Goal: Use online tool/utility: Utilize a website feature to perform a specific function

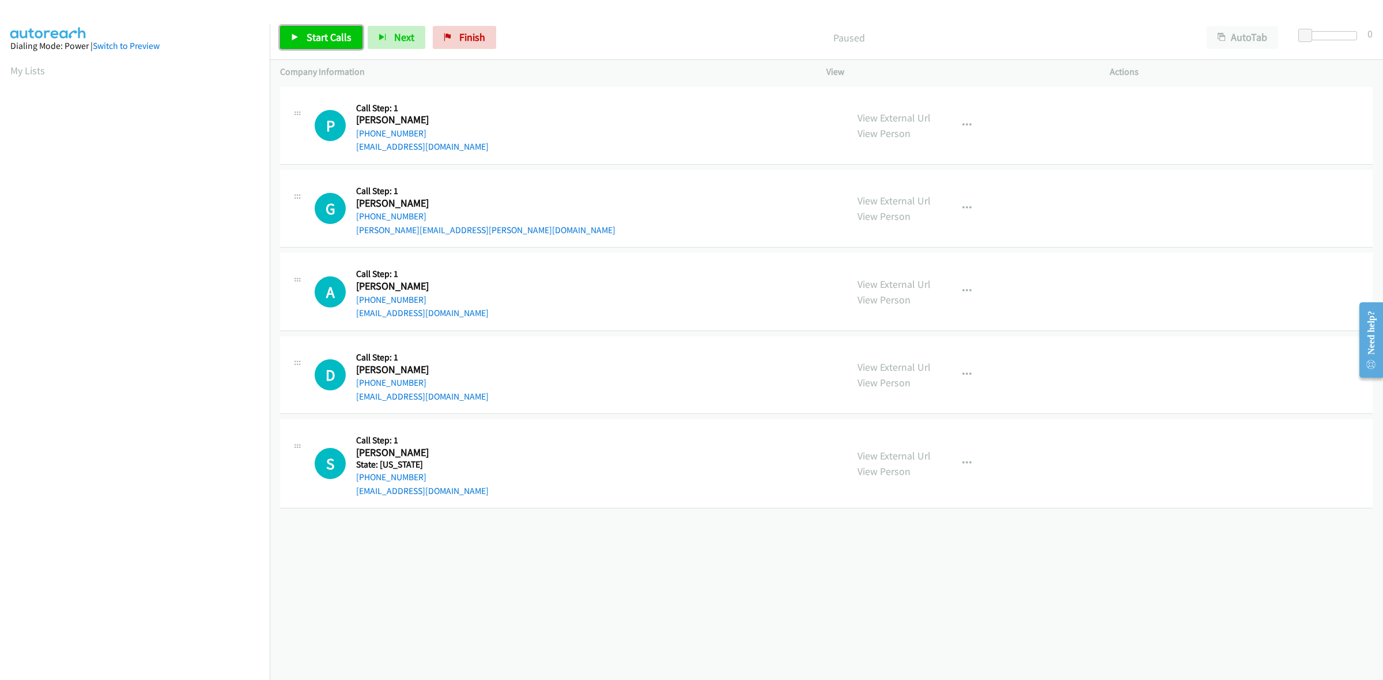
click at [324, 39] on span "Start Calls" at bounding box center [328, 37] width 45 height 13
click at [1223, 34] on icon "button" at bounding box center [1221, 38] width 8 height 8
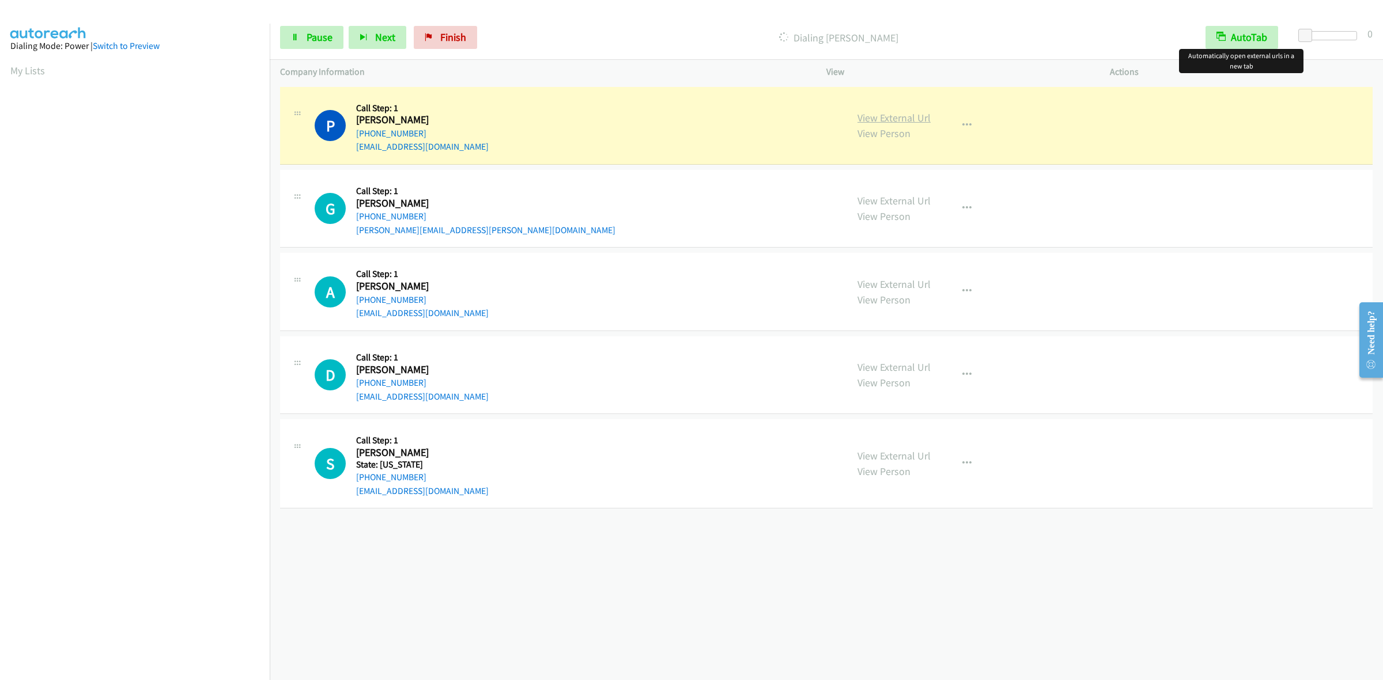
click at [913, 119] on link "View External Url" at bounding box center [893, 117] width 73 height 13
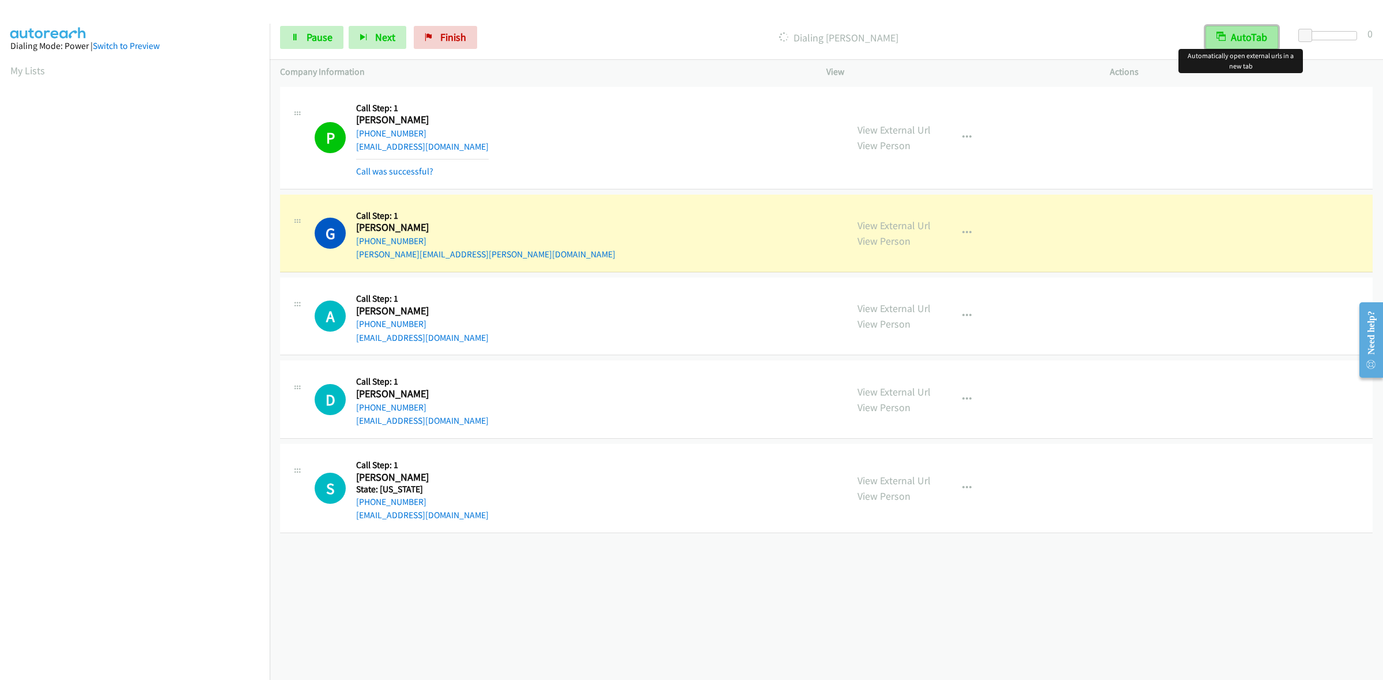
click at [1231, 33] on button "AutoTab" at bounding box center [1241, 37] width 73 height 23
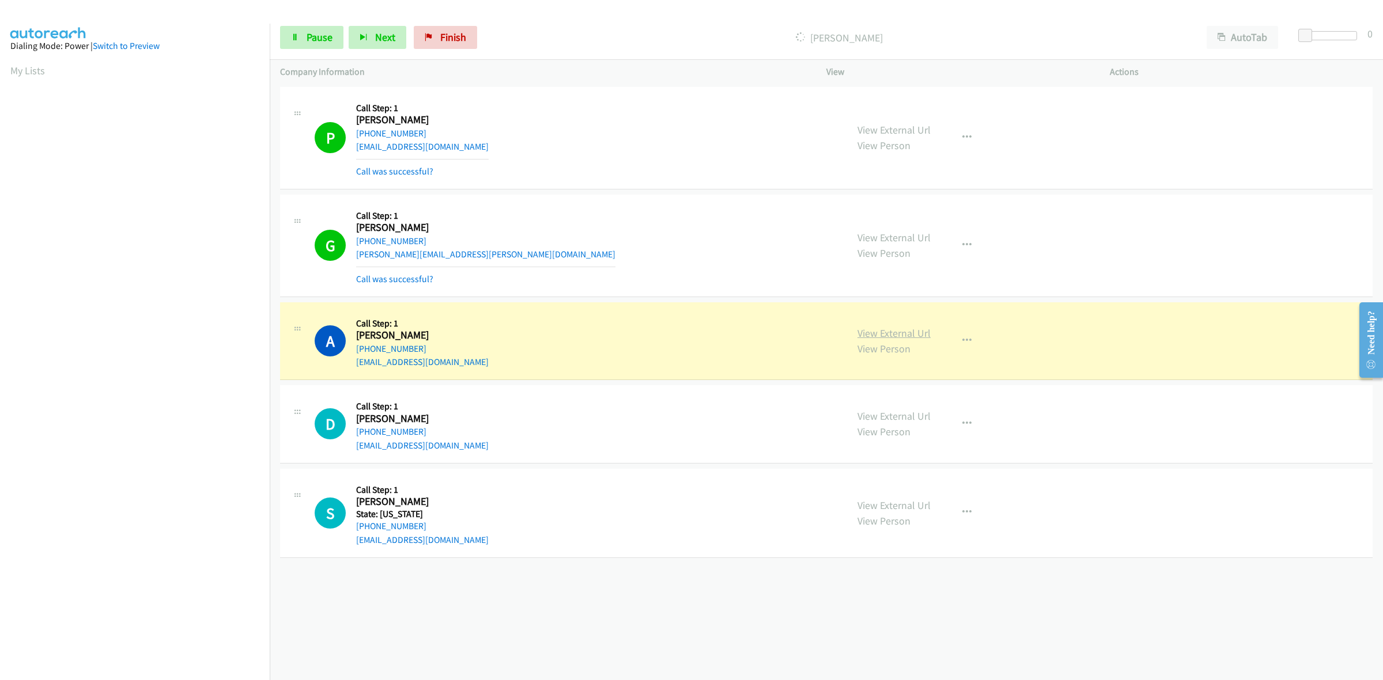
click at [910, 334] on link "View External Url" at bounding box center [893, 333] width 73 height 13
click at [916, 421] on link "View External Url" at bounding box center [893, 416] width 73 height 13
click at [900, 502] on link "View External Url" at bounding box center [893, 505] width 73 height 13
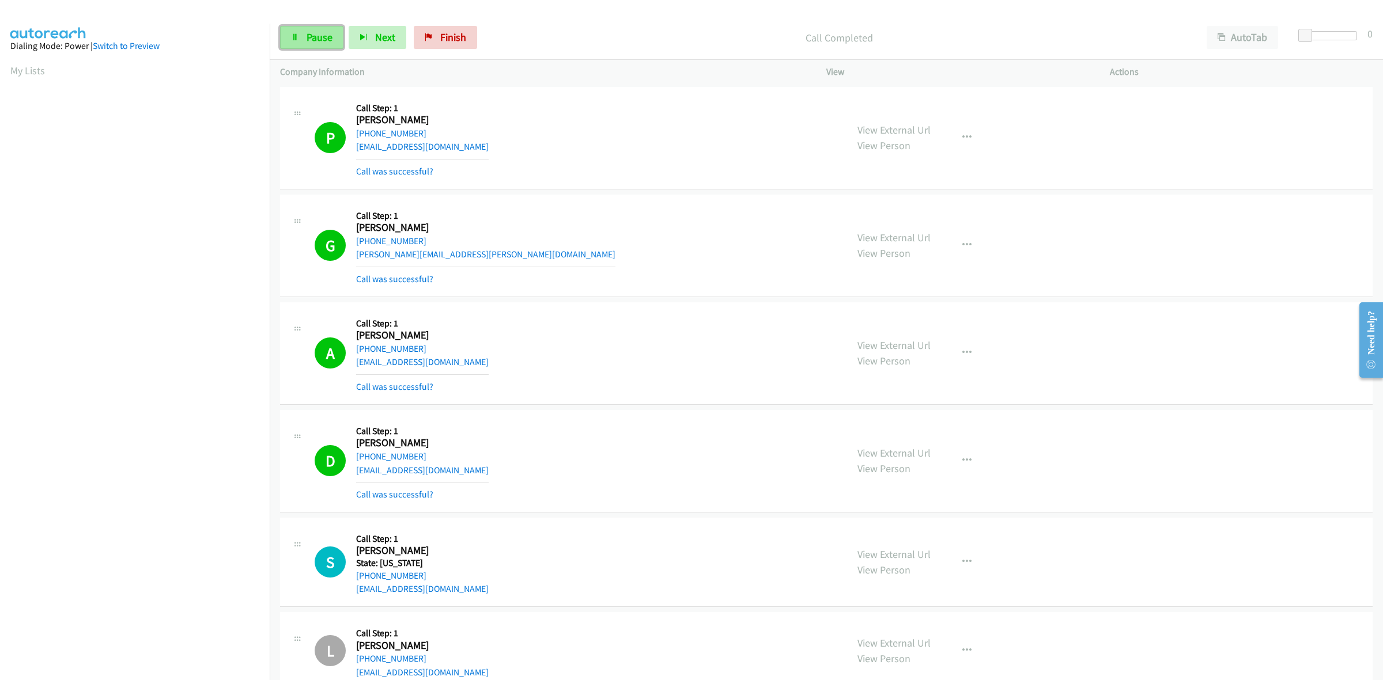
click at [309, 33] on span "Pause" at bounding box center [319, 37] width 26 height 13
click at [316, 36] on span "Start Calls" at bounding box center [328, 37] width 45 height 13
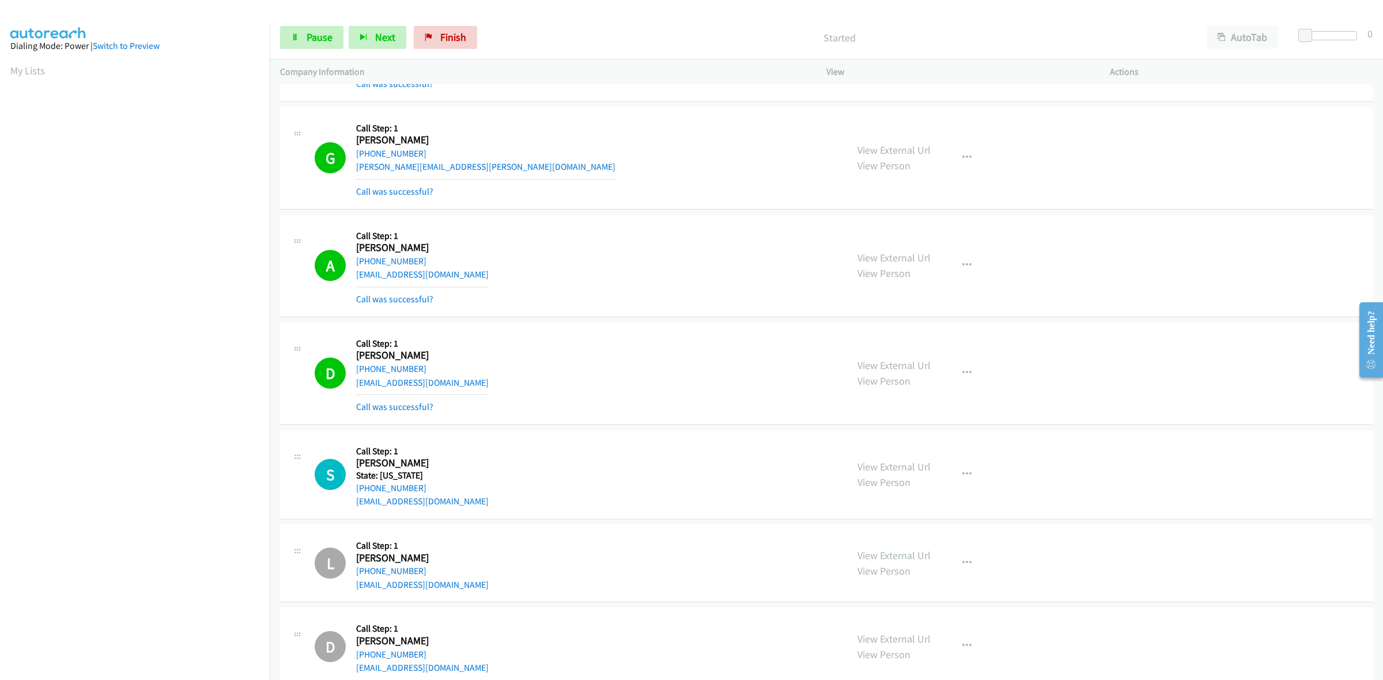
scroll to position [113, 0]
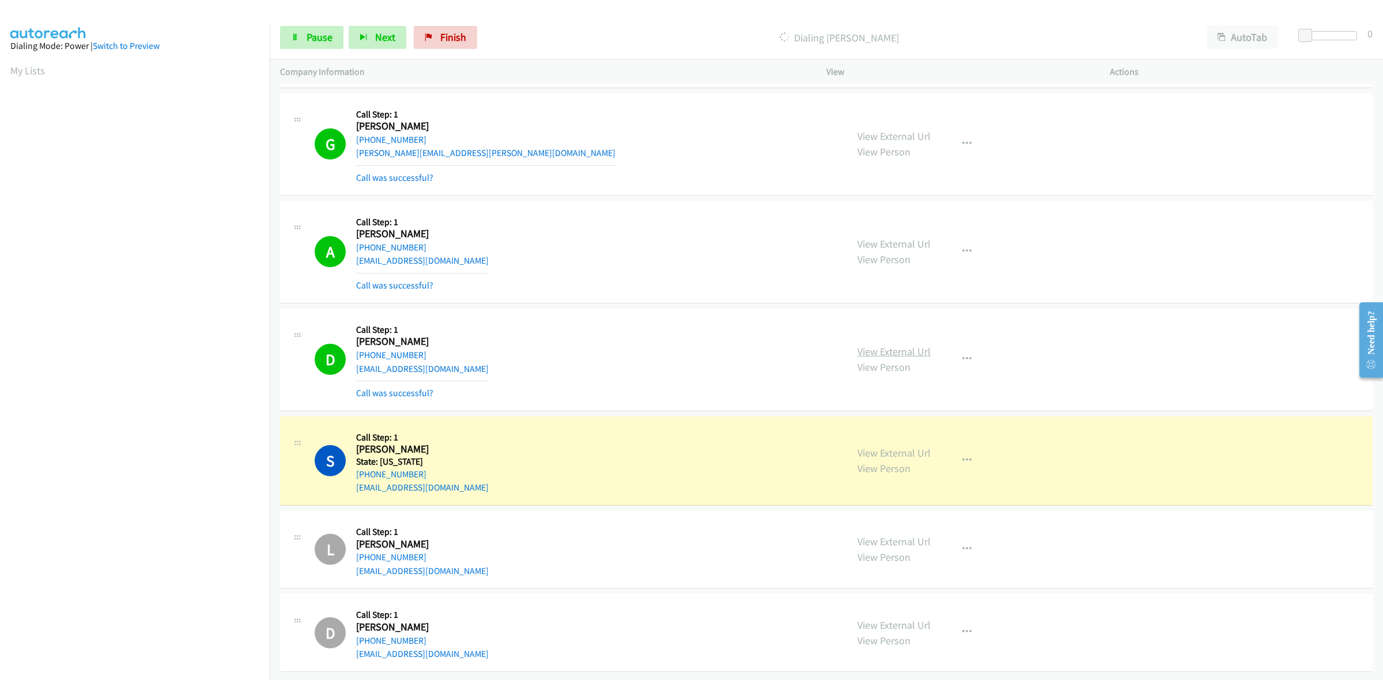
click at [915, 345] on link "View External Url" at bounding box center [893, 351] width 73 height 13
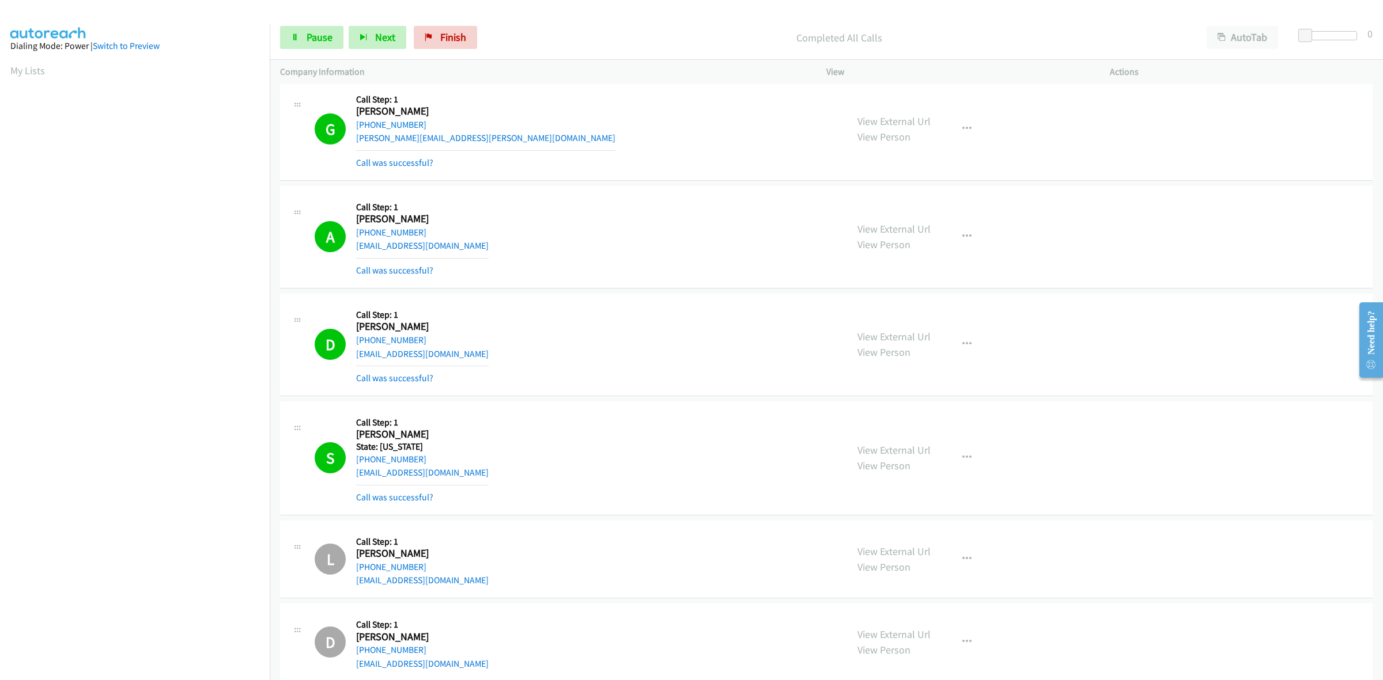
scroll to position [175, 0]
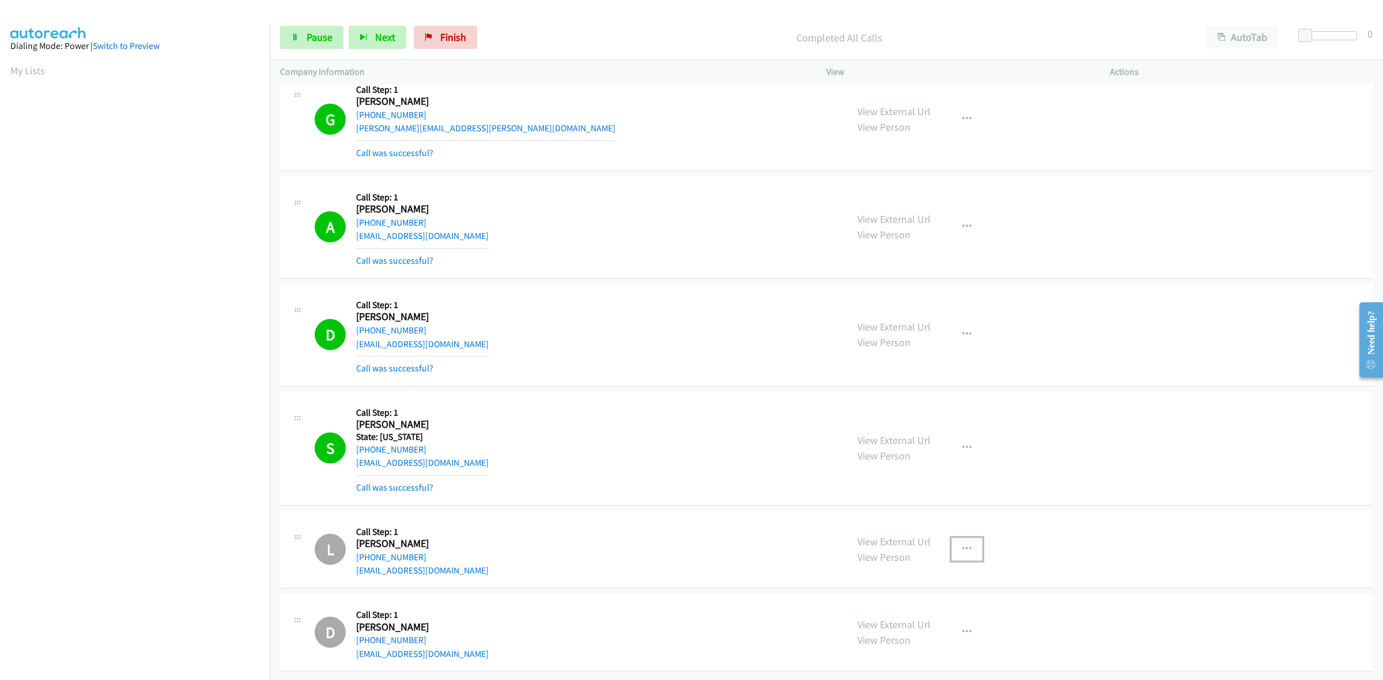
click at [964, 538] on button "button" at bounding box center [966, 549] width 31 height 23
click at [964, 532] on div at bounding box center [691, 340] width 1383 height 680
drag, startPoint x: 462, startPoint y: 40, endPoint x: 745, endPoint y: 79, distance: 285.6
click at [462, 40] on span "Finish" at bounding box center [453, 37] width 26 height 13
